Goal: Transaction & Acquisition: Purchase product/service

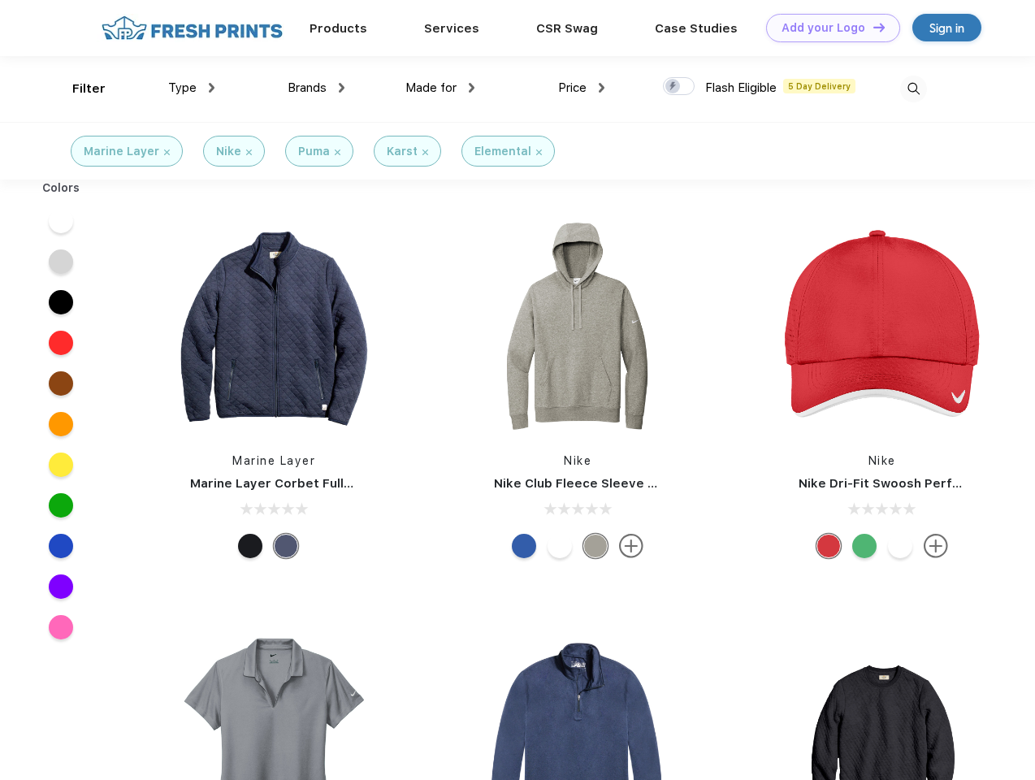
click at [827, 28] on link "Add your Logo Design Tool" at bounding box center [833, 28] width 134 height 28
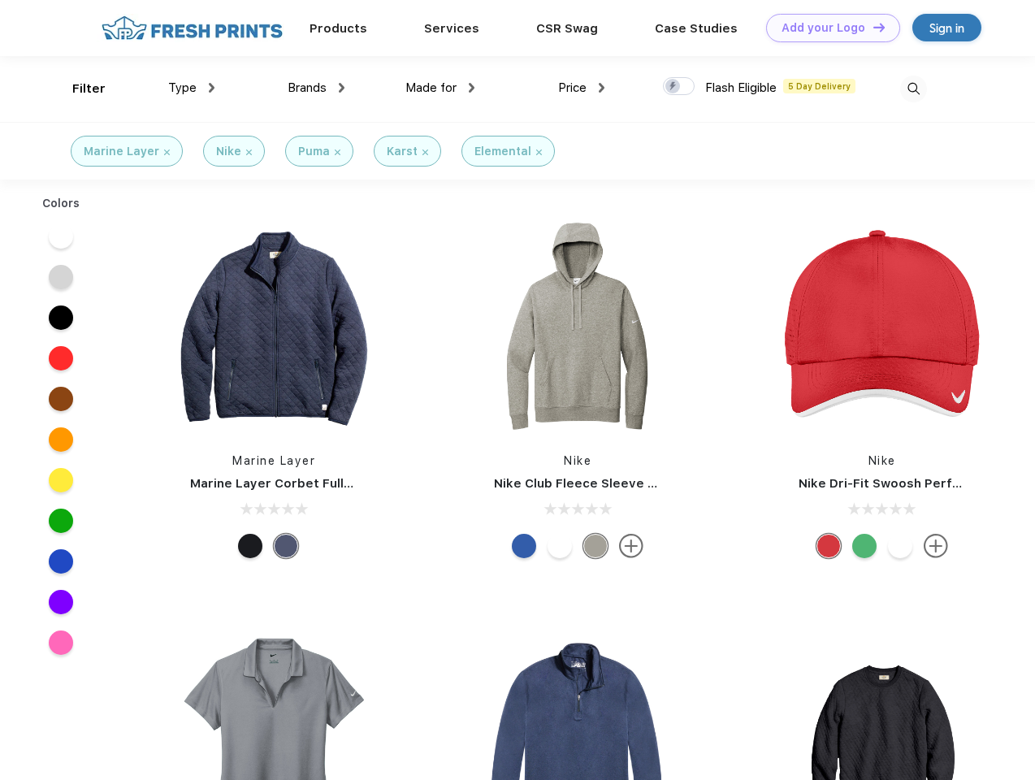
click at [0, 0] on div "Design Tool" at bounding box center [0, 0] width 0 height 0
click at [872, 27] on link "Add your Logo Design Tool" at bounding box center [833, 28] width 134 height 28
click at [78, 89] on div "Filter" at bounding box center [88, 89] width 33 height 19
click at [192, 88] on span "Type" at bounding box center [182, 87] width 28 height 15
click at [316, 88] on span "Brands" at bounding box center [307, 87] width 39 height 15
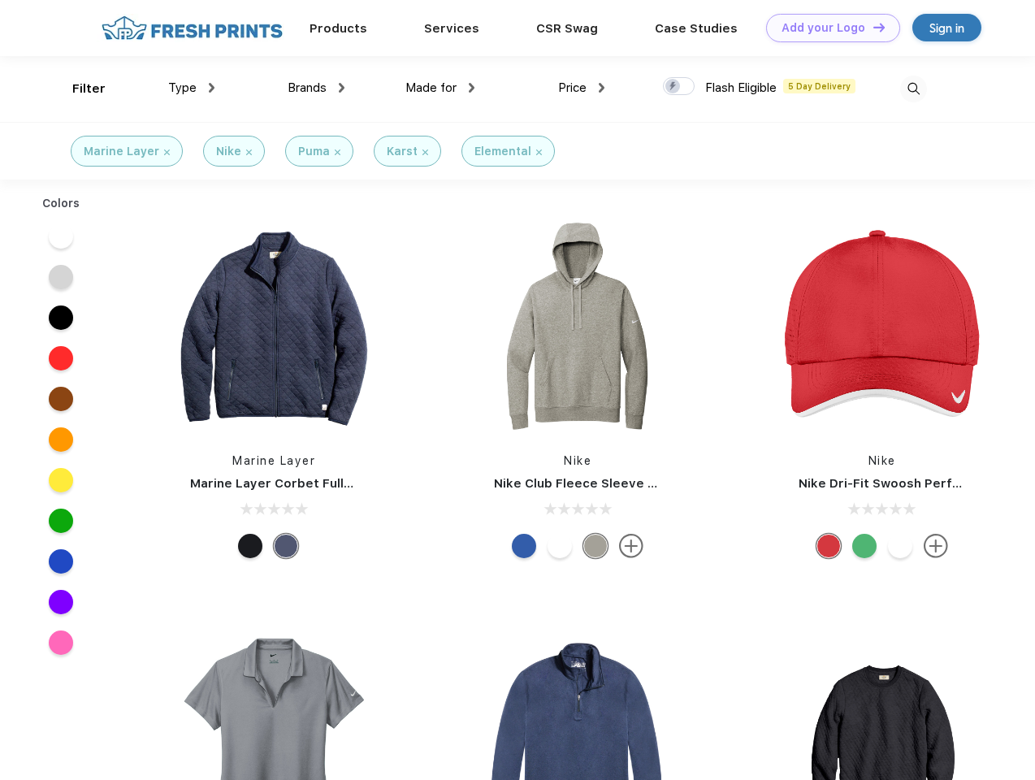
click at [440, 88] on span "Made for" at bounding box center [430, 87] width 51 height 15
click at [582, 88] on span "Price" at bounding box center [572, 87] width 28 height 15
click at [679, 87] on div at bounding box center [679, 86] width 32 height 18
click at [673, 87] on input "checkbox" at bounding box center [668, 81] width 11 height 11
checkbox input "true"
